Goal: Check status: Check status

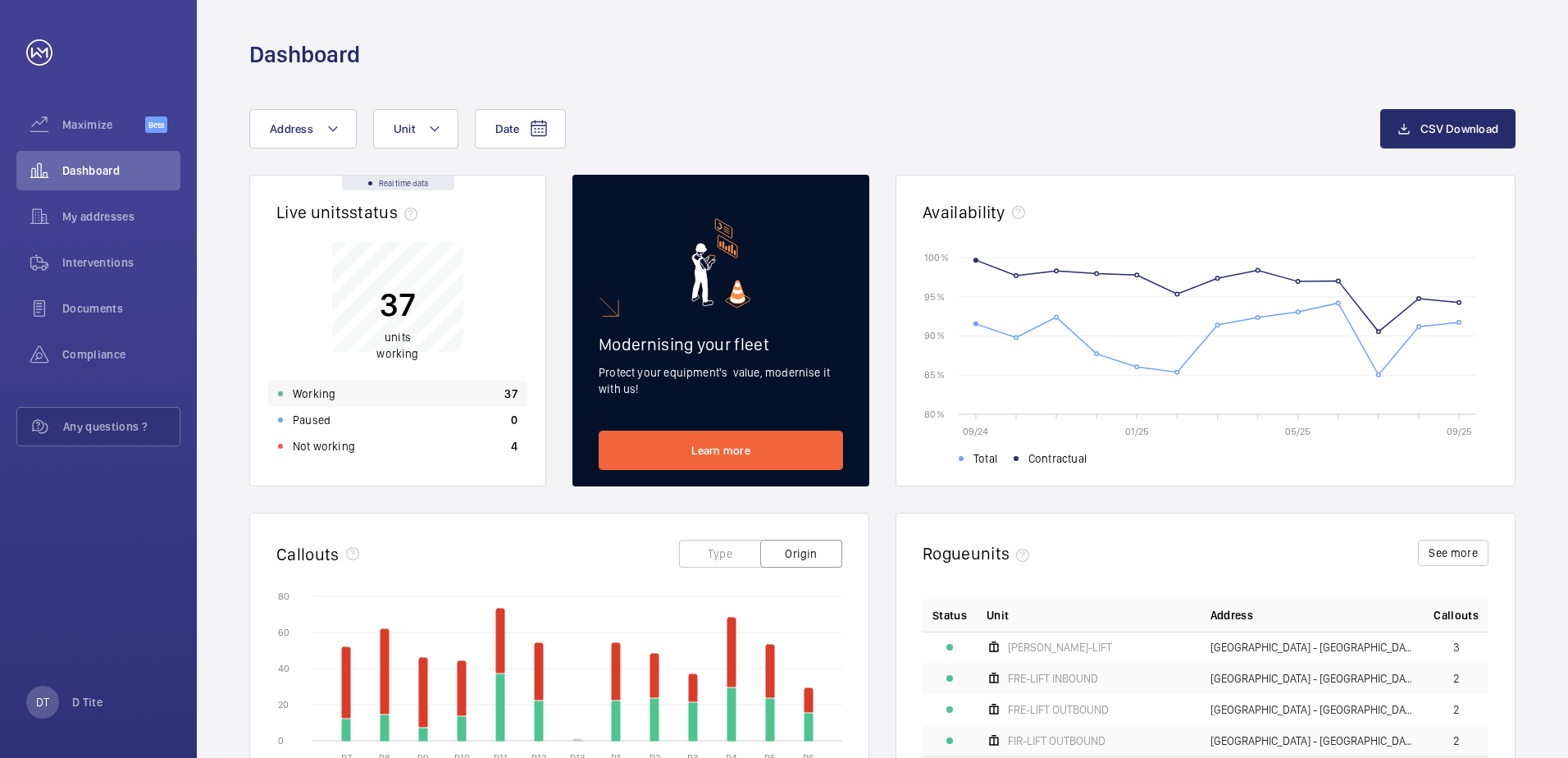
click at [316, 401] on p "Working" at bounding box center [314, 393] width 43 height 16
